Goal: Transaction & Acquisition: Purchase product/service

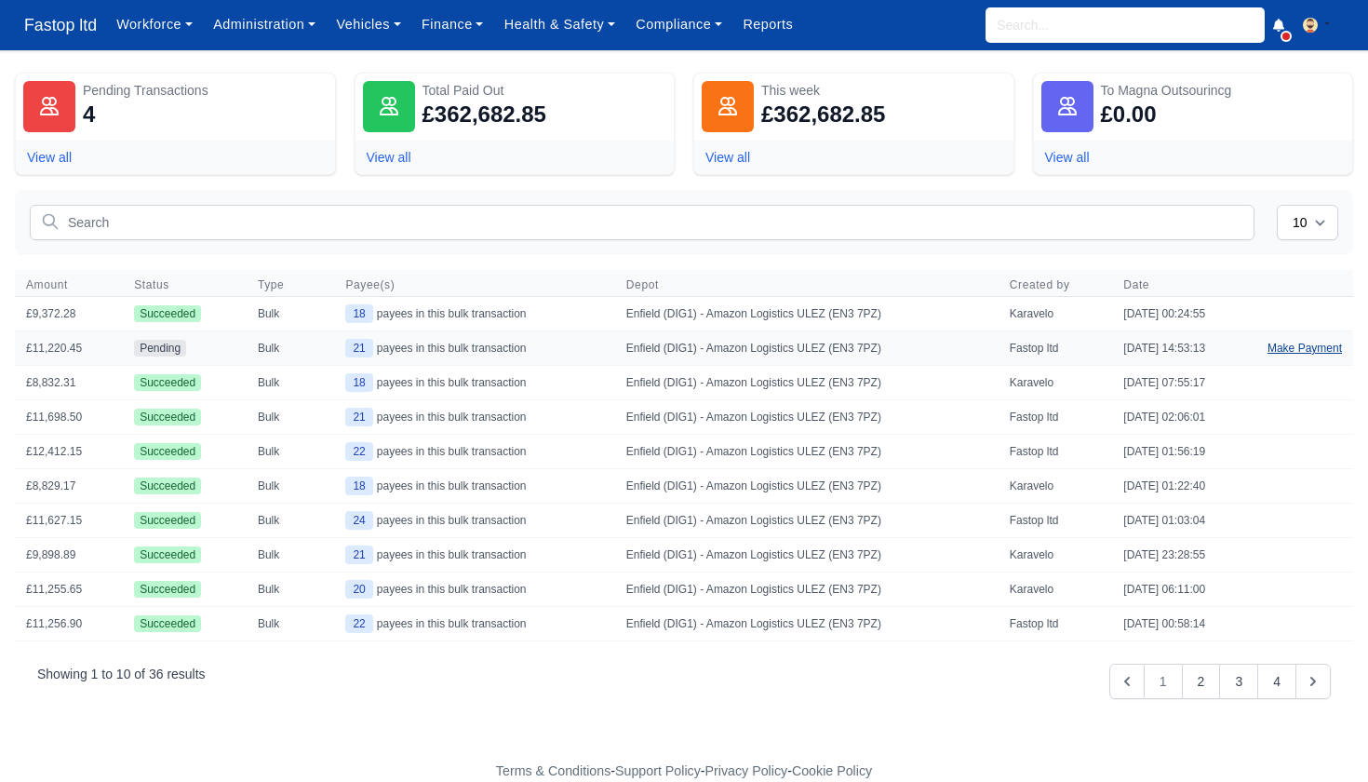
click at [1294, 340] on link "Make Payment" at bounding box center [1304, 347] width 97 height 33
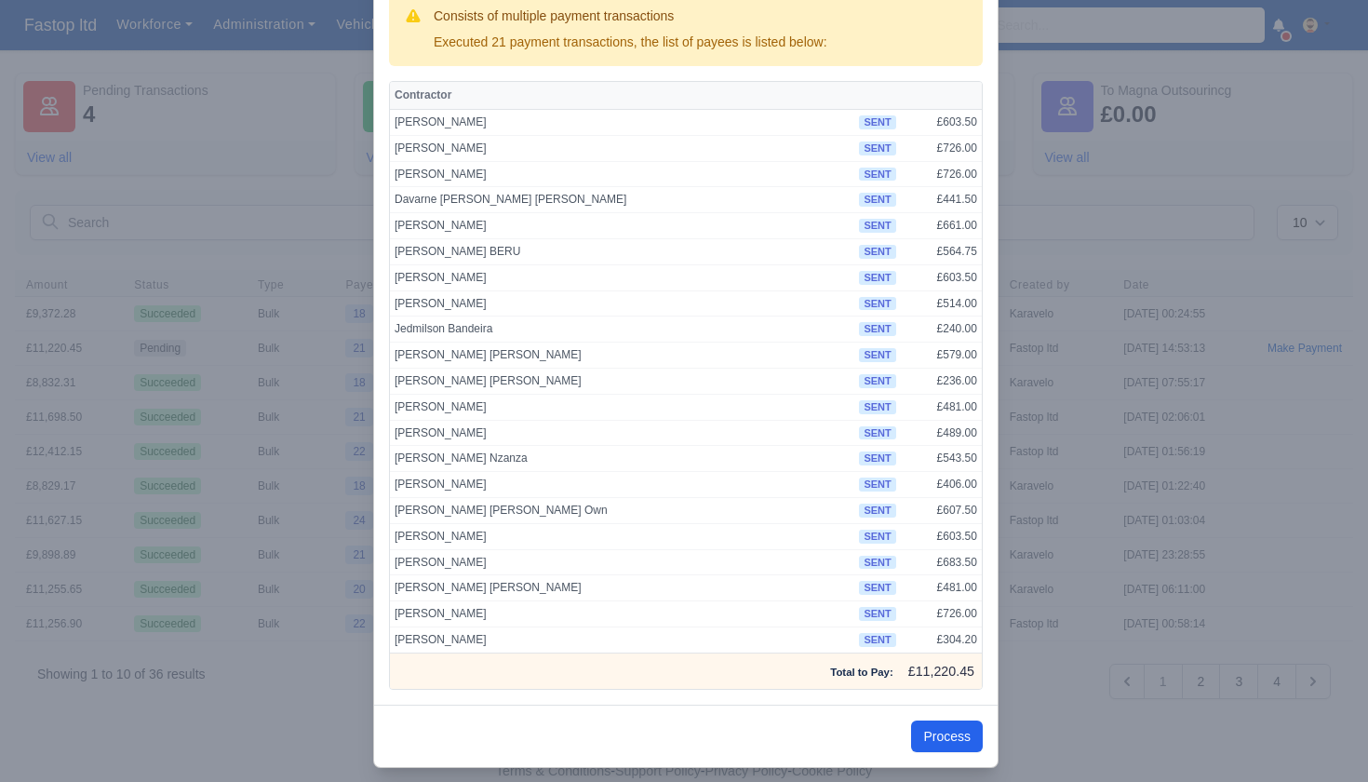
scroll to position [105, 0]
click at [950, 721] on button "Process" at bounding box center [947, 737] width 72 height 32
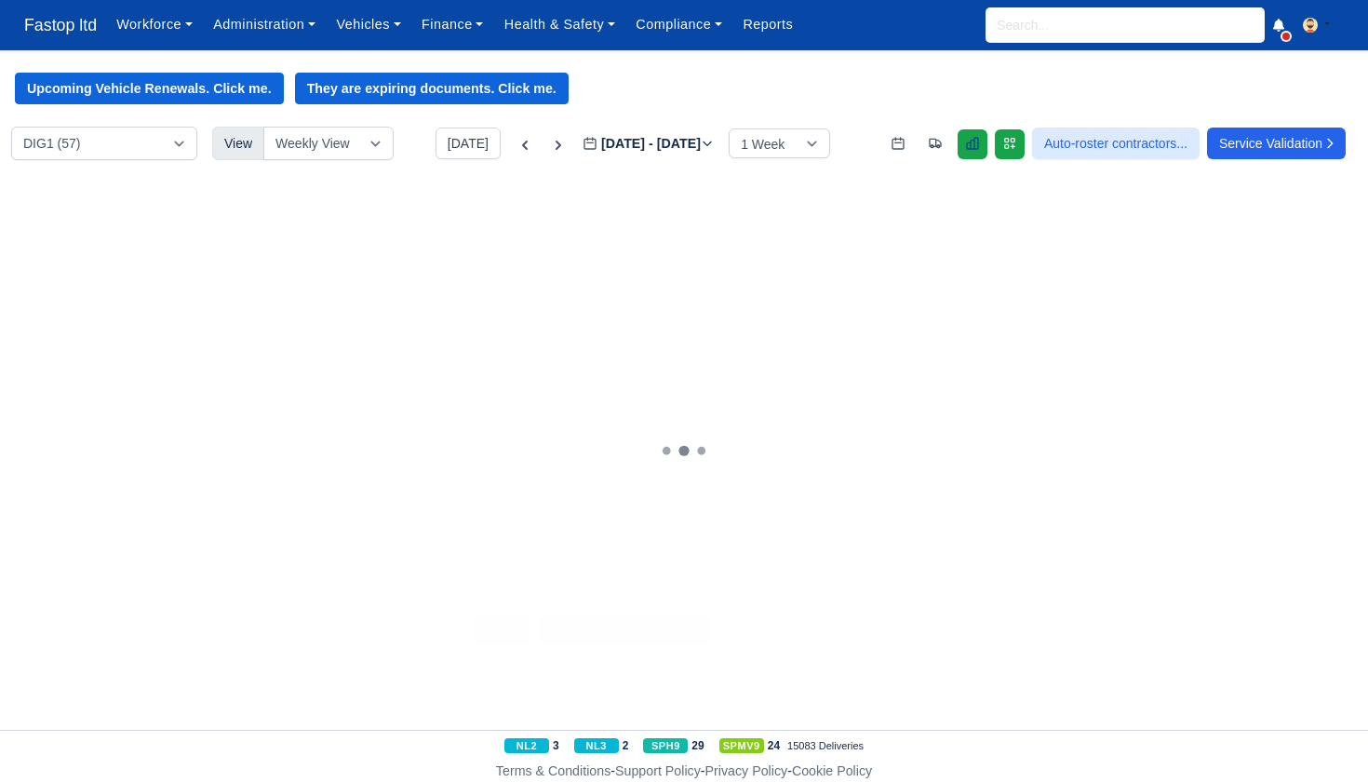
click at [965, 140] on icon at bounding box center [972, 143] width 15 height 15
click at [1002, 148] on icon at bounding box center [1009, 143] width 15 height 15
click at [462, 20] on link "Finance" at bounding box center [452, 25] width 83 height 36
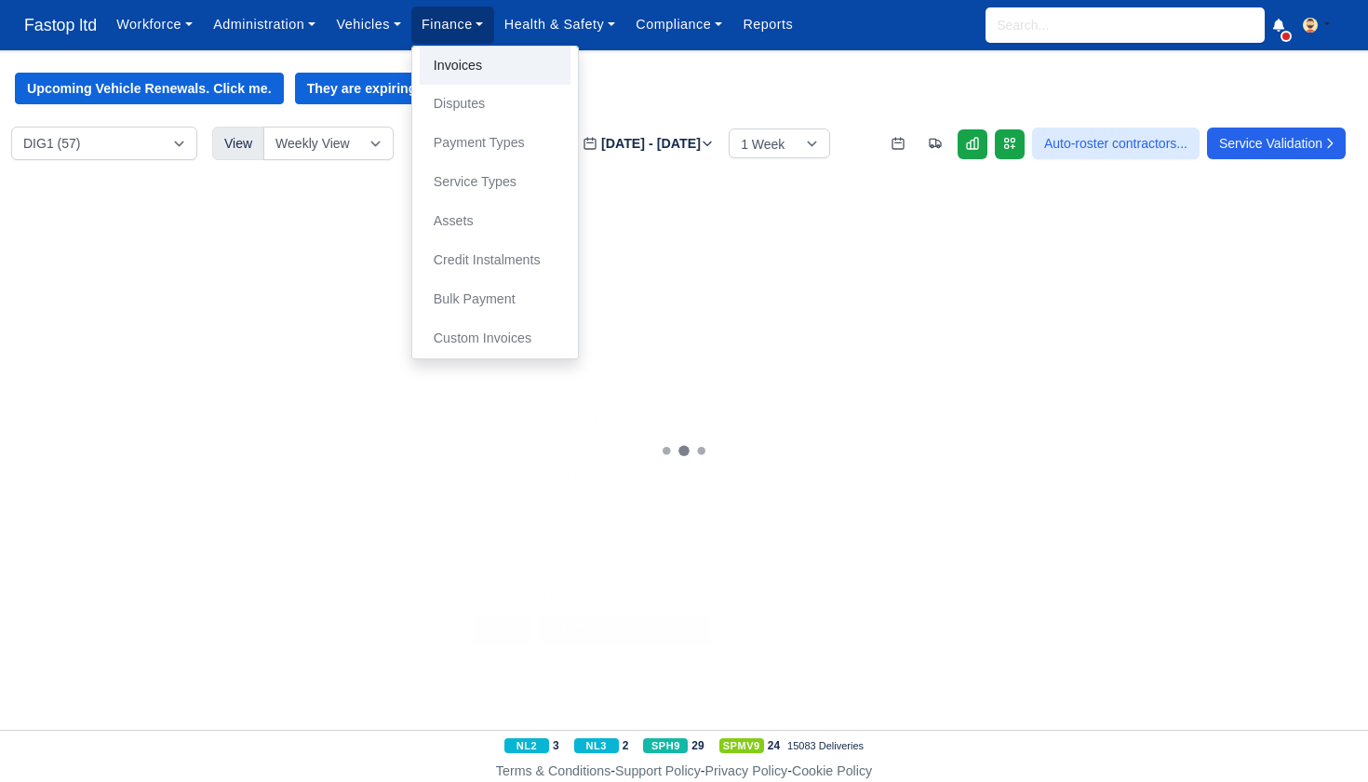
click at [485, 69] on link "Invoices" at bounding box center [495, 66] width 151 height 39
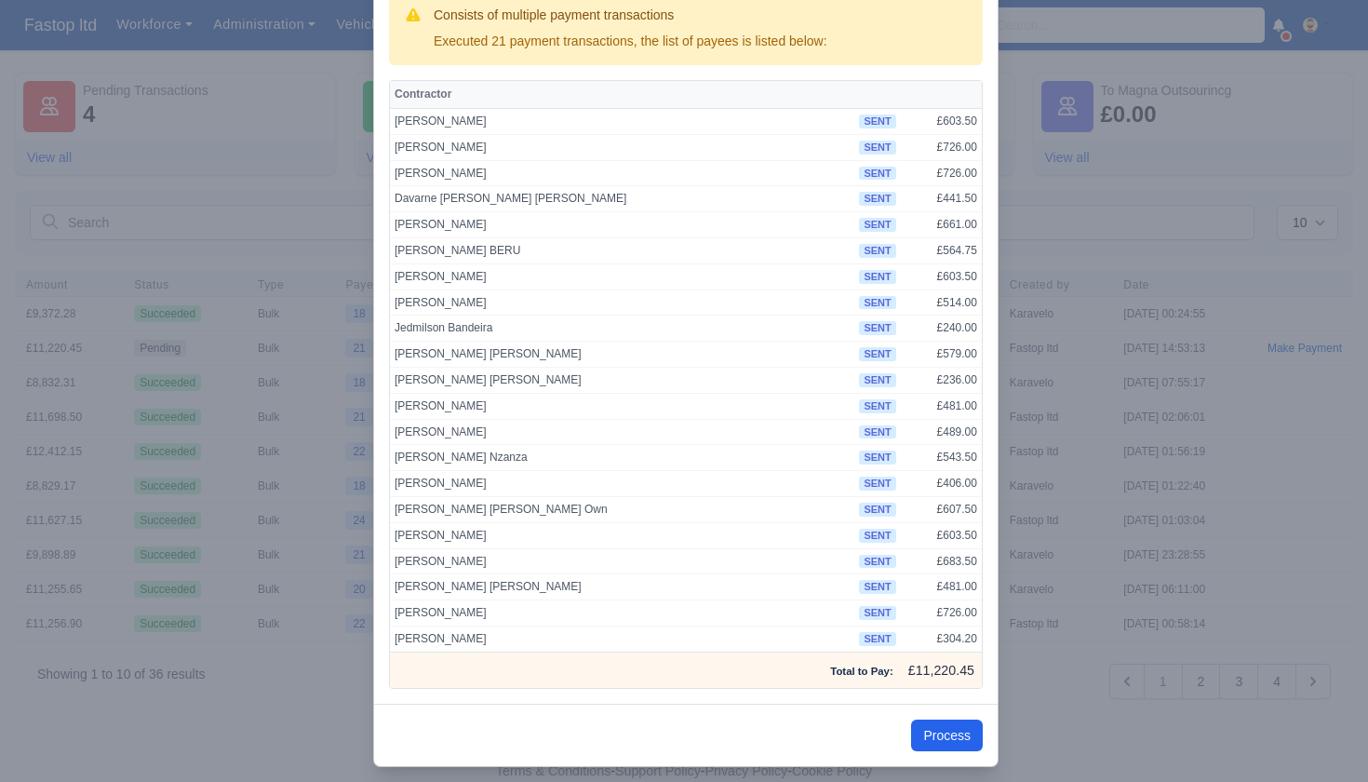
scroll to position [105, 0]
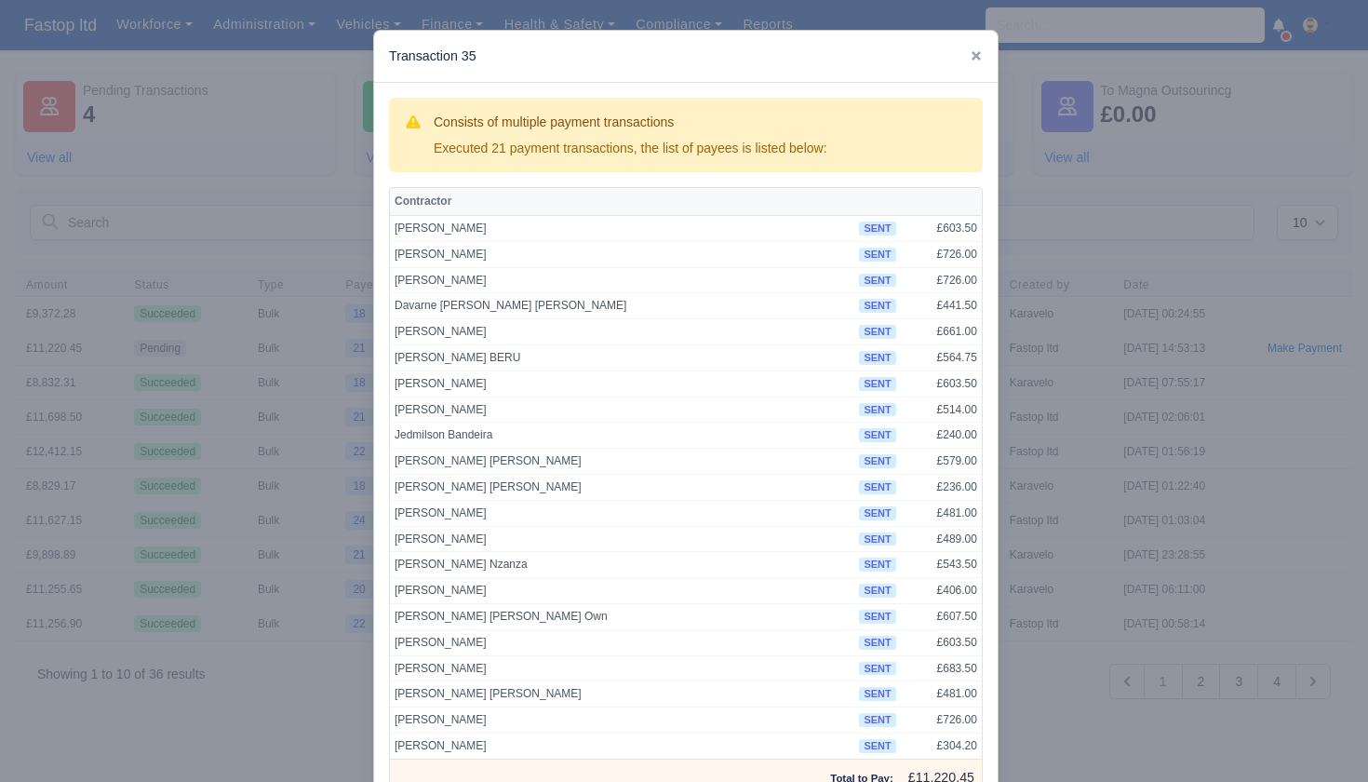
scroll to position [105, 0]
